Goal: Book appointment/travel/reservation

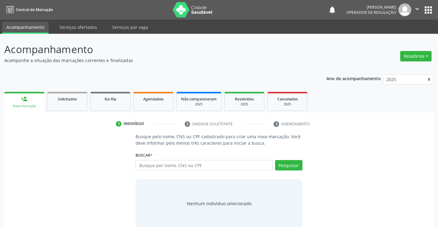
click at [196, 166] on input "text" at bounding box center [204, 165] width 137 height 10
type input "09627630551"
click at [280, 165] on button "Pesquisar" at bounding box center [288, 165] width 27 height 10
type input "09627630551"
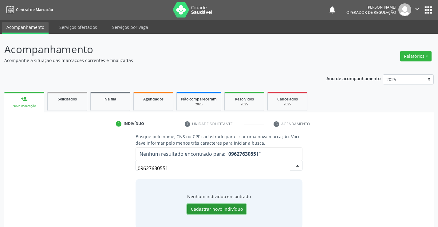
click at [215, 206] on button "Cadastrar novo indivíduo" at bounding box center [216, 209] width 59 height 10
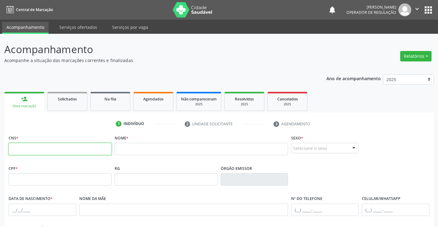
click at [48, 152] on input "text" at bounding box center [60, 149] width 103 height 12
type input "096 2763 0551"
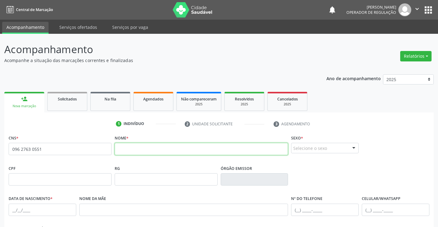
click at [126, 147] on input "text" at bounding box center [202, 149] width 174 height 12
type input "[PERSON_NAME]"
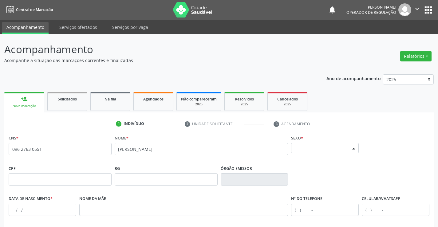
click at [353, 146] on div at bounding box center [353, 148] width 9 height 10
click at [314, 134] on span "Feminino" at bounding box center [306, 136] width 22 height 7
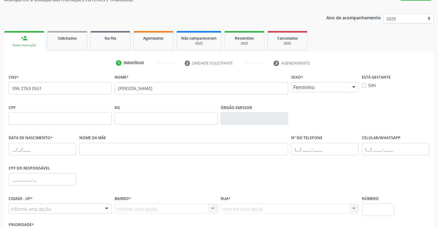
scroll to position [106, 0]
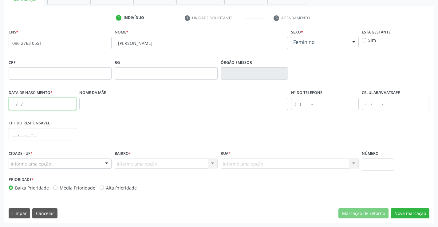
click at [16, 104] on input "text" at bounding box center [43, 104] width 68 height 12
type input "[DATE]"
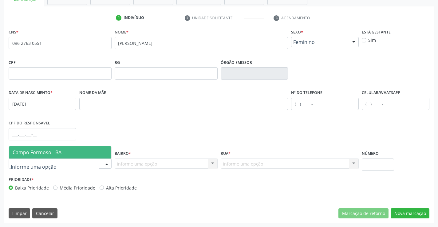
click at [41, 157] on span "Campo Formoso - BA" at bounding box center [60, 152] width 102 height 12
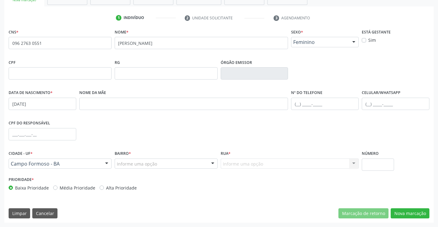
click at [213, 163] on div at bounding box center [212, 164] width 9 height 10
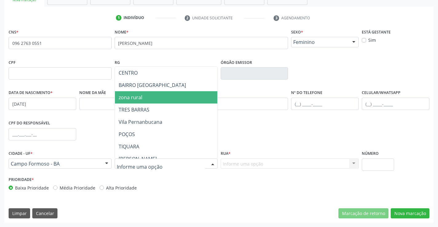
click at [142, 95] on span "zona rural" at bounding box center [131, 97] width 24 height 7
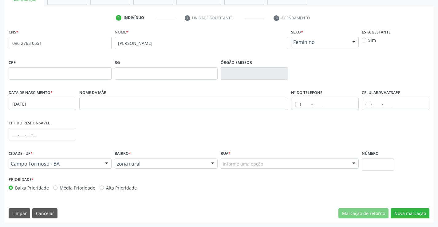
click at [355, 163] on div at bounding box center [353, 164] width 9 height 10
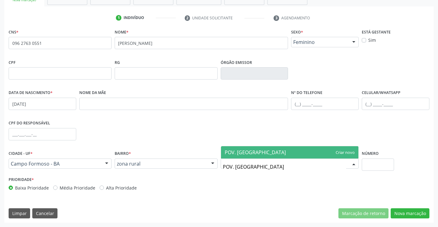
type input "POV. SÃO TOMÉ"
click at [344, 151] on span "POV. SÃO TOMÉ" at bounding box center [290, 152] width 138 height 12
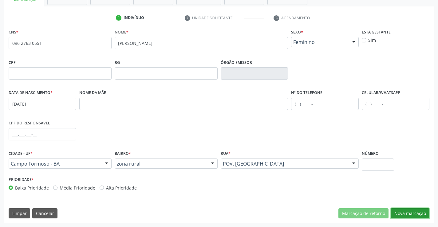
click at [410, 215] on button "Nova marcação" at bounding box center [410, 214] width 39 height 10
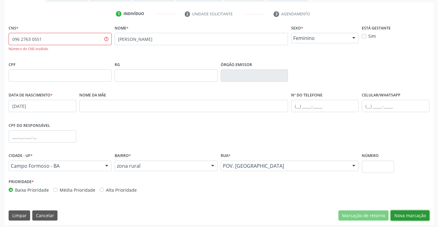
scroll to position [112, 0]
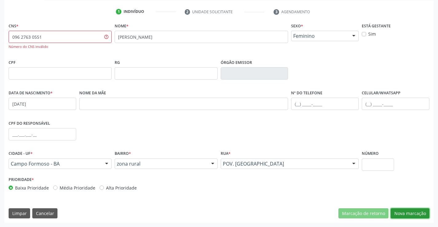
click at [407, 214] on button "Nova marcação" at bounding box center [410, 214] width 39 height 10
click at [48, 38] on input "096 2763 0551" at bounding box center [60, 37] width 103 height 12
type input "0"
type input "707 6002 980"
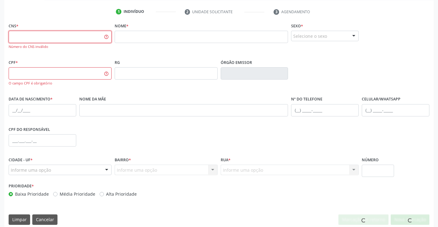
scroll to position [0, 0]
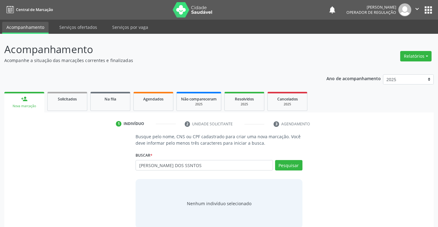
click at [202, 165] on input "[PERSON_NAME] DOS SSNTOS" at bounding box center [204, 165] width 137 height 10
type input "[PERSON_NAME]"
click at [293, 165] on button "Pesquisar" at bounding box center [288, 165] width 27 height 10
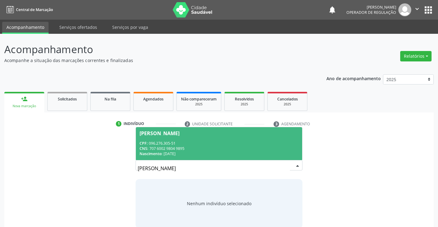
click at [177, 134] on div "[PERSON_NAME]" at bounding box center [160, 133] width 40 height 5
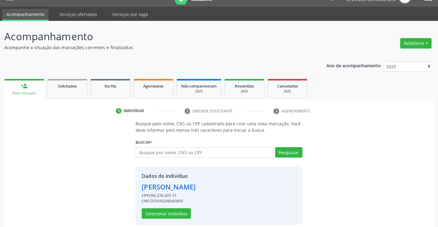
scroll to position [19, 0]
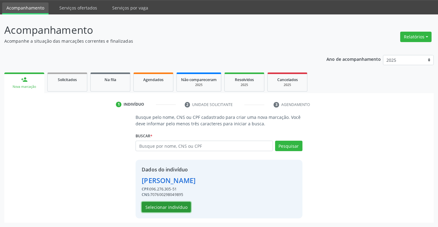
click at [163, 207] on button "Selecionar indivíduo" at bounding box center [166, 207] width 49 height 10
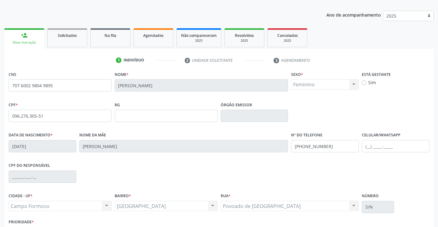
scroll to position [106, 0]
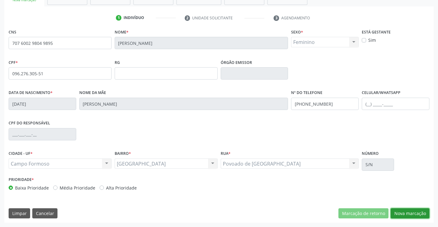
click at [412, 212] on button "Nova marcação" at bounding box center [410, 214] width 39 height 10
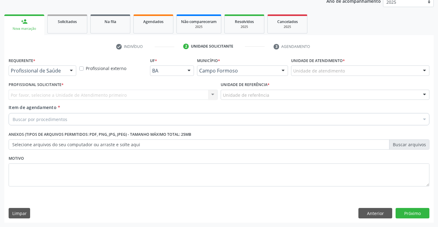
scroll to position [77, 0]
click at [71, 68] on div at bounding box center [71, 71] width 9 height 10
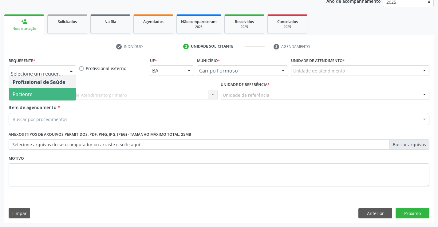
click at [43, 95] on span "Paciente" at bounding box center [42, 94] width 67 height 12
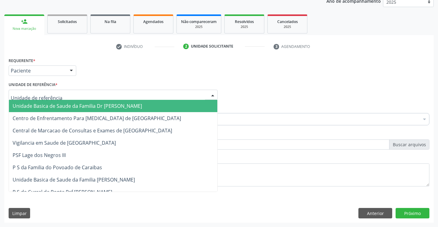
click at [213, 92] on div at bounding box center [212, 95] width 9 height 10
click at [164, 102] on span "Unidade Basica de Saude da Familia Dr [PERSON_NAME]" at bounding box center [113, 106] width 209 height 12
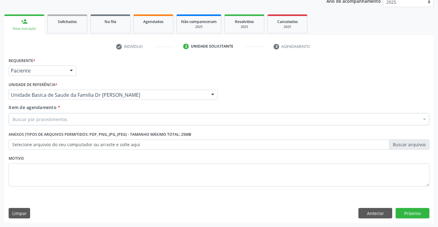
click at [135, 122] on div "Buscar por procedimentos" at bounding box center [219, 119] width 421 height 12
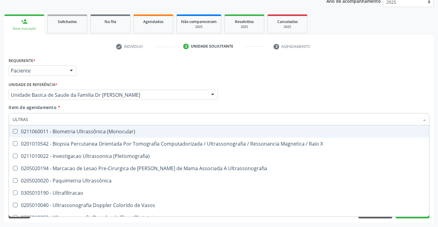
type input "ULTRASS"
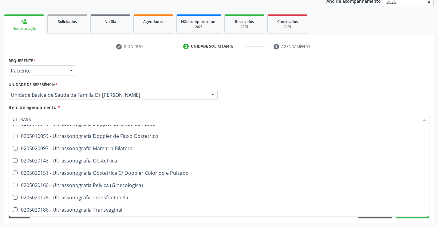
scroll to position [69, 0]
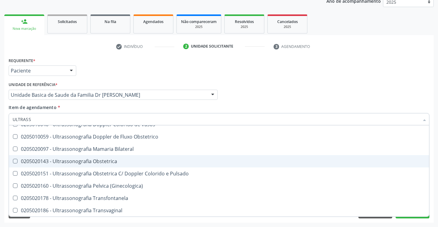
click at [113, 165] on span "0205020143 - Ultrassonografia Obstetrica" at bounding box center [219, 161] width 420 height 12
checkbox Obstetrica "true"
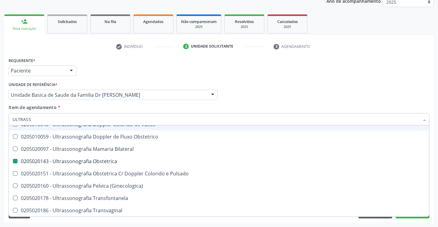
click at [404, 77] on div "Requerente * Paciente Profissional de Saúde Paciente Nenhum resultado encontrad…" at bounding box center [219, 68] width 424 height 24
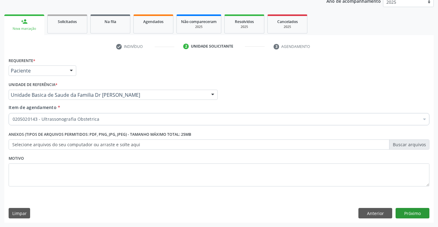
scroll to position [0, 0]
click at [412, 210] on button "Próximo" at bounding box center [413, 213] width 34 height 10
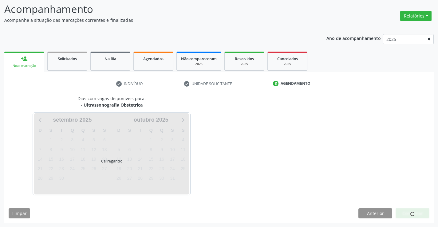
scroll to position [40, 0]
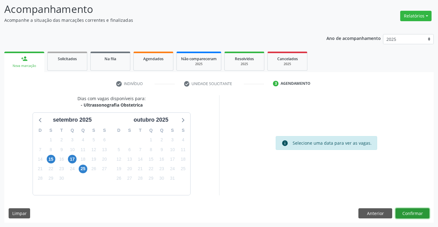
click at [405, 209] on button "Confirmar" at bounding box center [413, 214] width 34 height 10
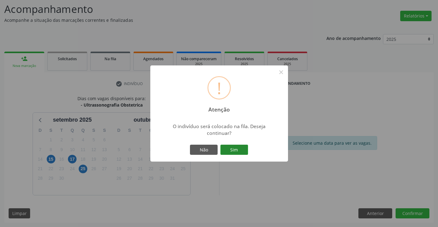
click at [232, 146] on button "Sim" at bounding box center [235, 150] width 28 height 10
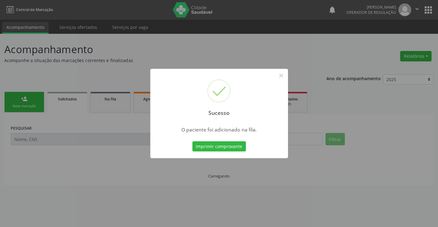
scroll to position [0, 0]
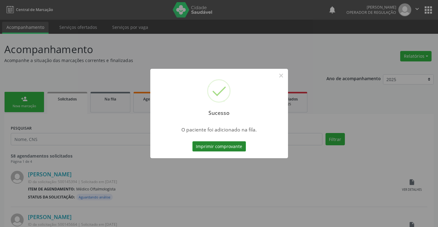
click at [231, 146] on button "Imprimir comprovante" at bounding box center [220, 146] width 54 height 10
